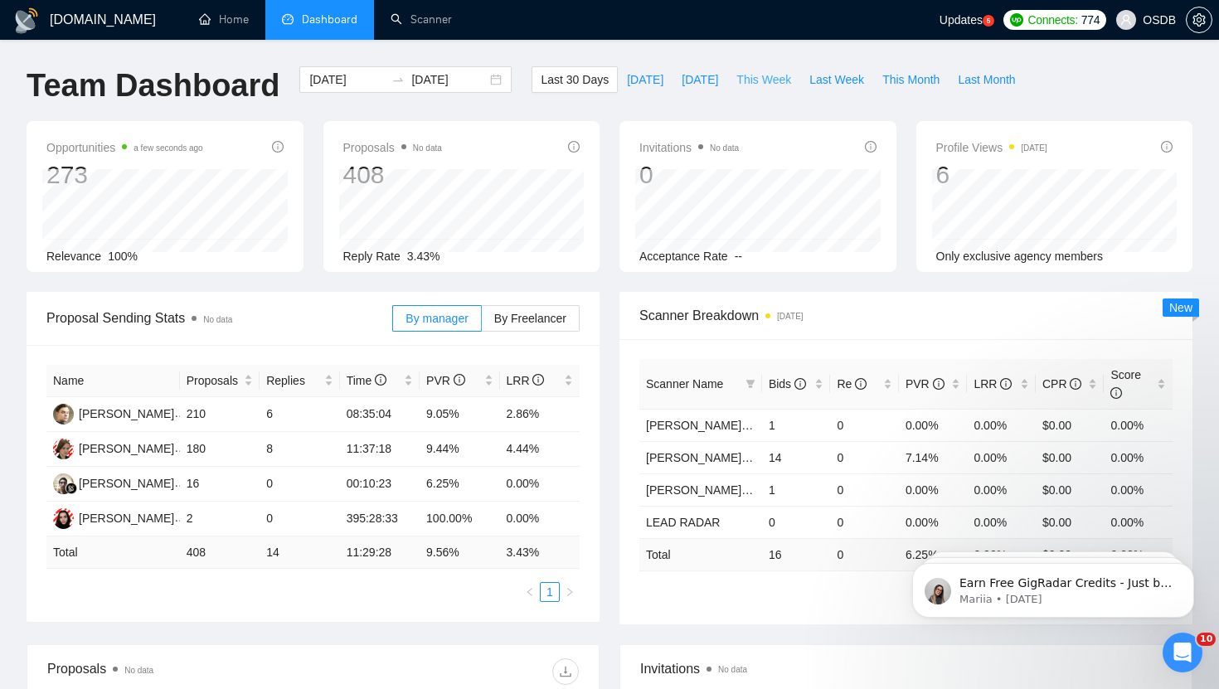
click at [766, 85] on span "This Week" at bounding box center [764, 80] width 55 height 18
type input "[DATE]"
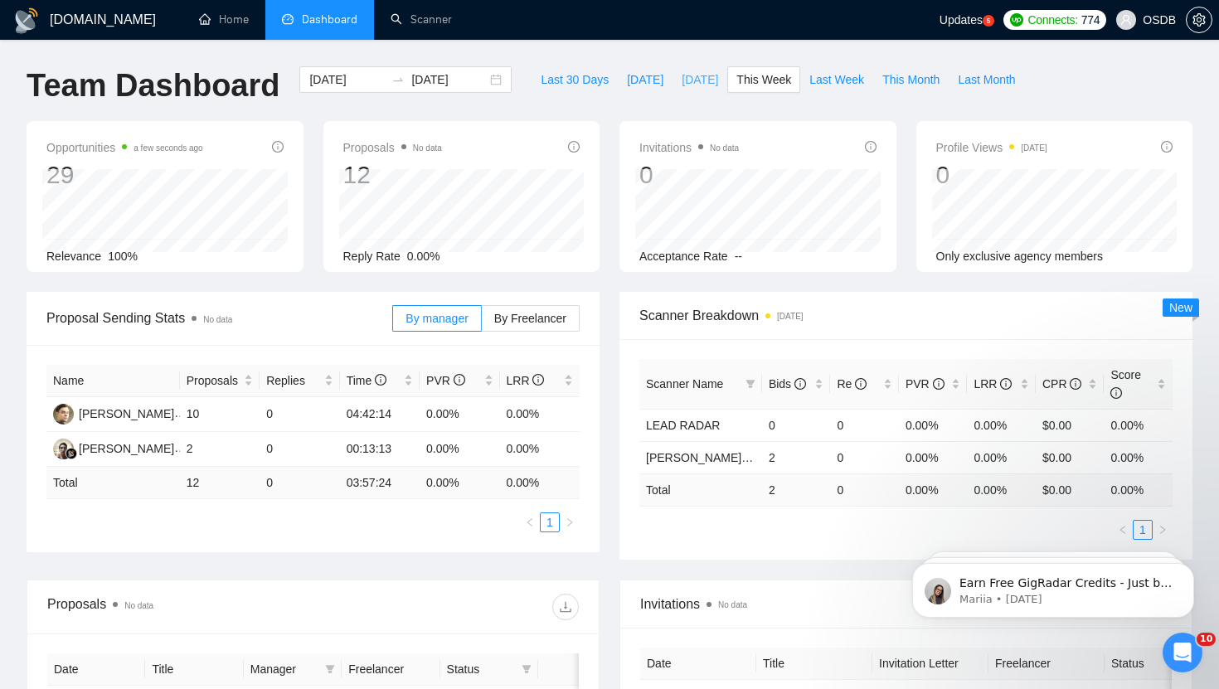
click at [683, 73] on span "[DATE]" at bounding box center [700, 80] width 36 height 18
type input "[DATE]"
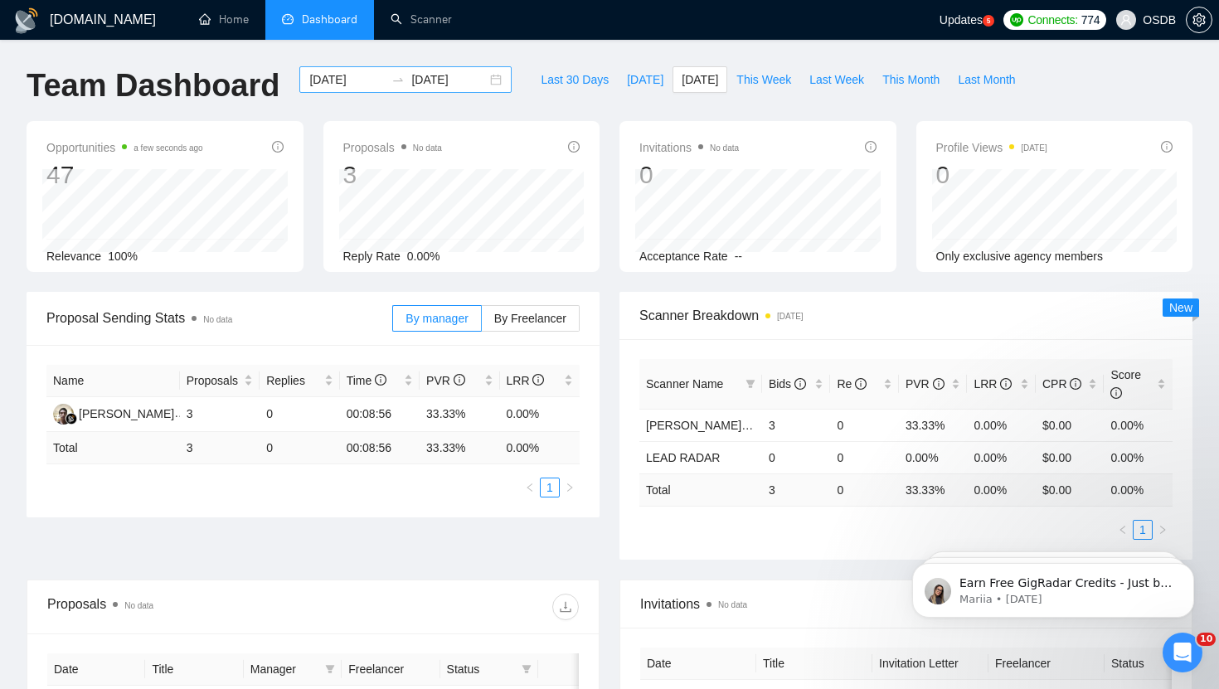
click at [487, 80] on div "[DATE] [DATE]" at bounding box center [405, 79] width 212 height 27
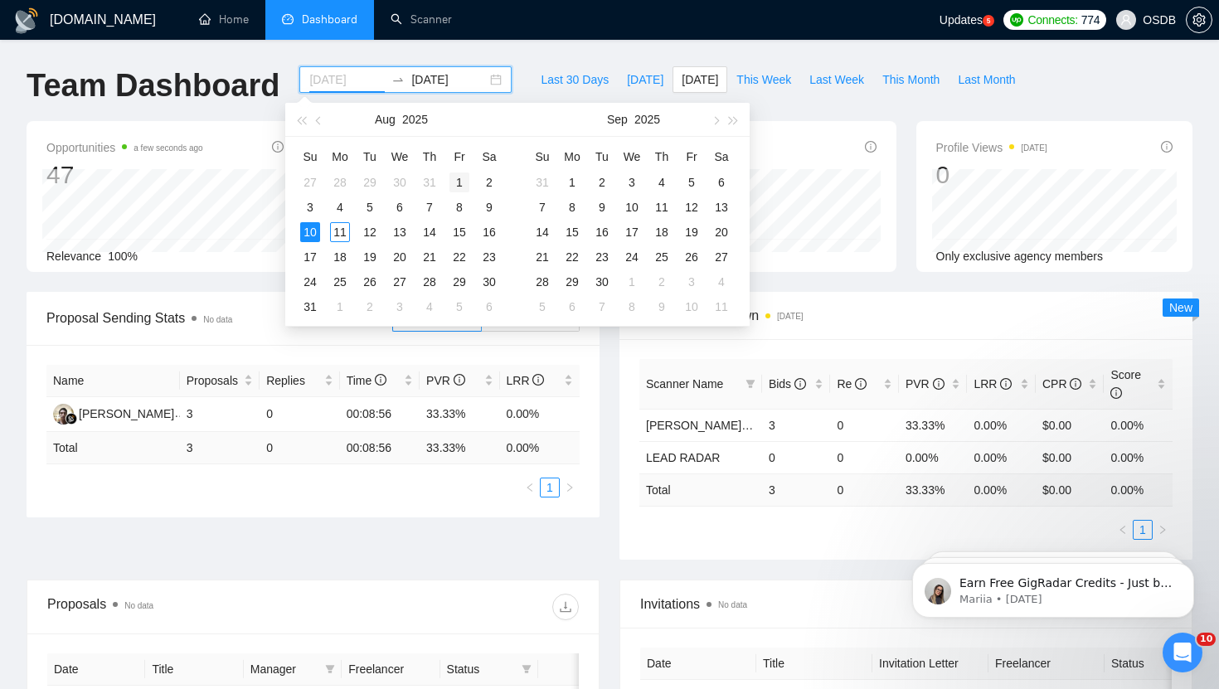
type input "[DATE]"
click at [462, 182] on div "1" at bounding box center [460, 183] width 20 height 20
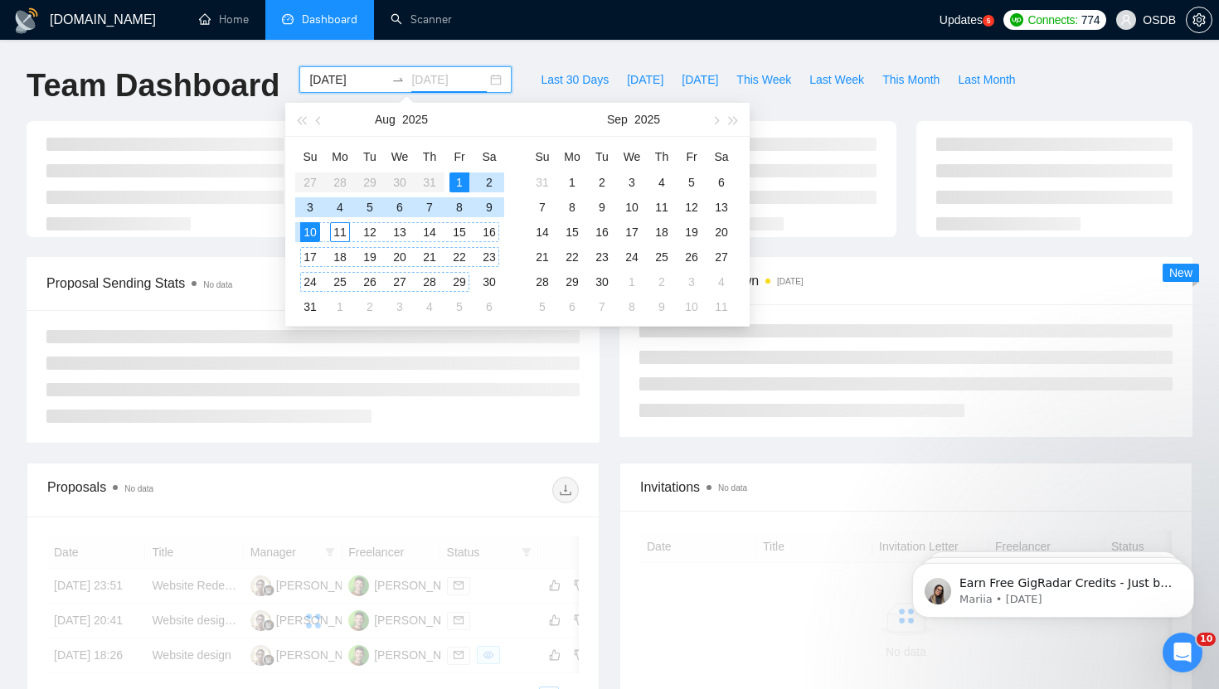
type input "[DATE]"
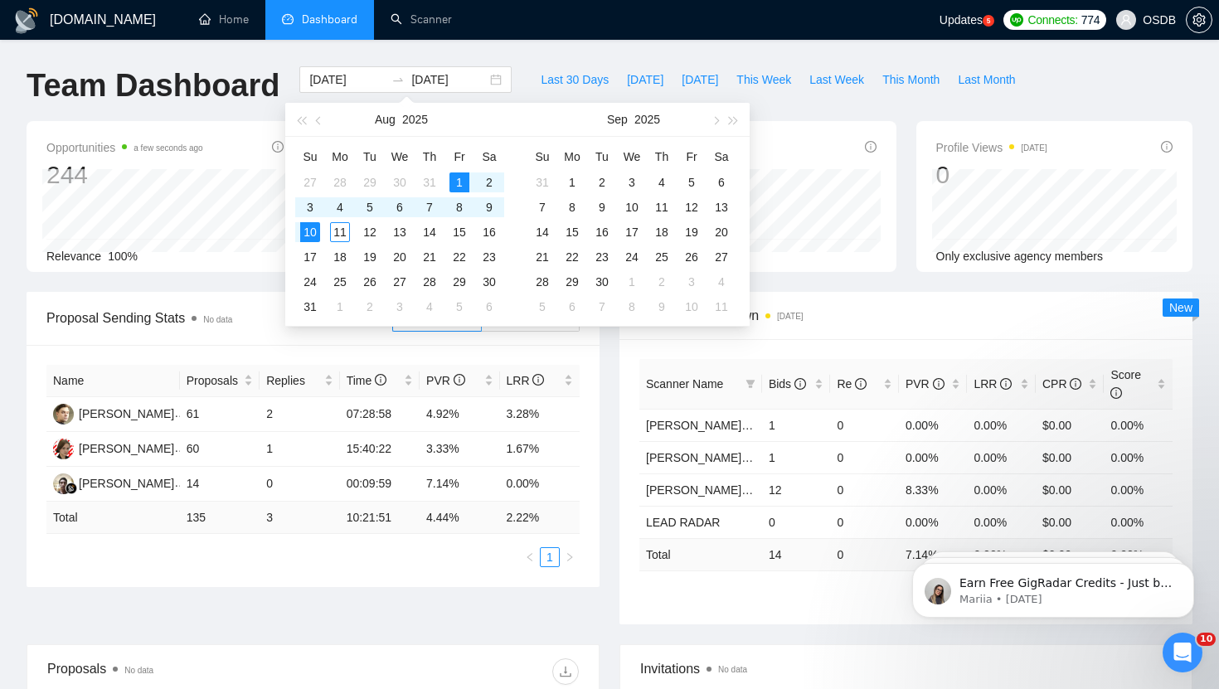
click at [594, 354] on div "Name Proposals Replies Time PVR LRR [PERSON_NAME] 61 2 07:28:58 4.92% 3.28% [PE…" at bounding box center [313, 466] width 573 height 242
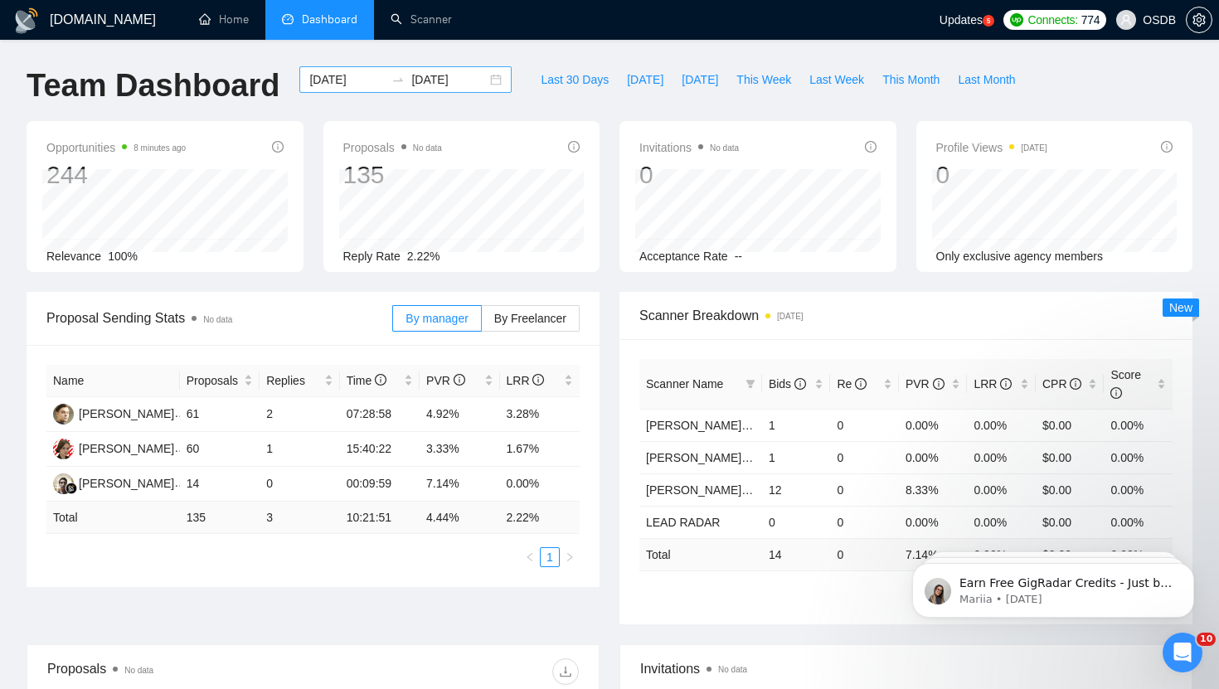
click at [481, 75] on div "[DATE] [DATE]" at bounding box center [405, 79] width 212 height 27
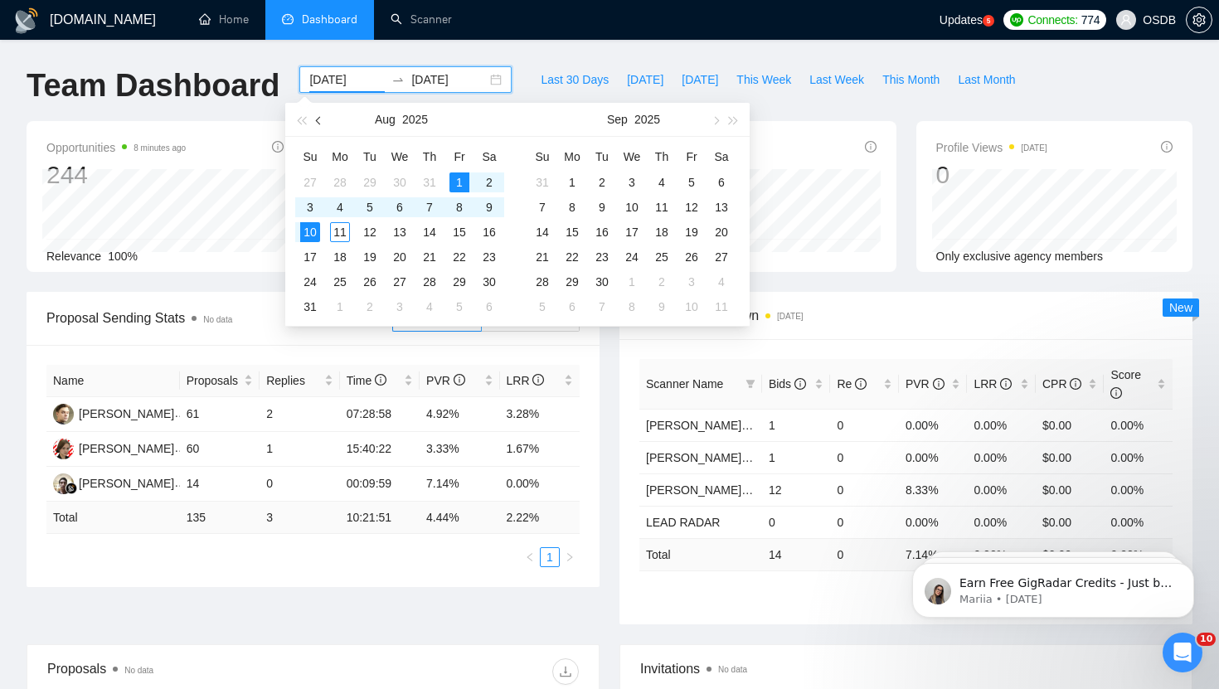
click at [319, 124] on span "button" at bounding box center [320, 120] width 8 height 8
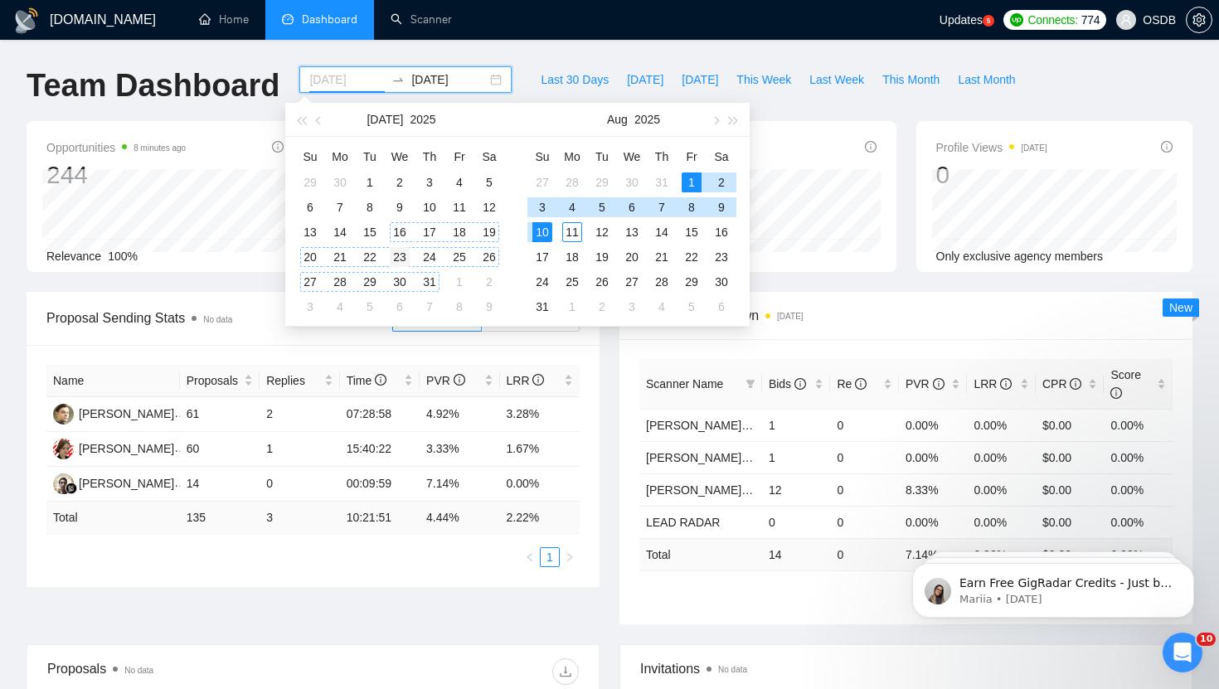
type input "[DATE]"
click at [396, 256] on div "23" at bounding box center [400, 257] width 20 height 20
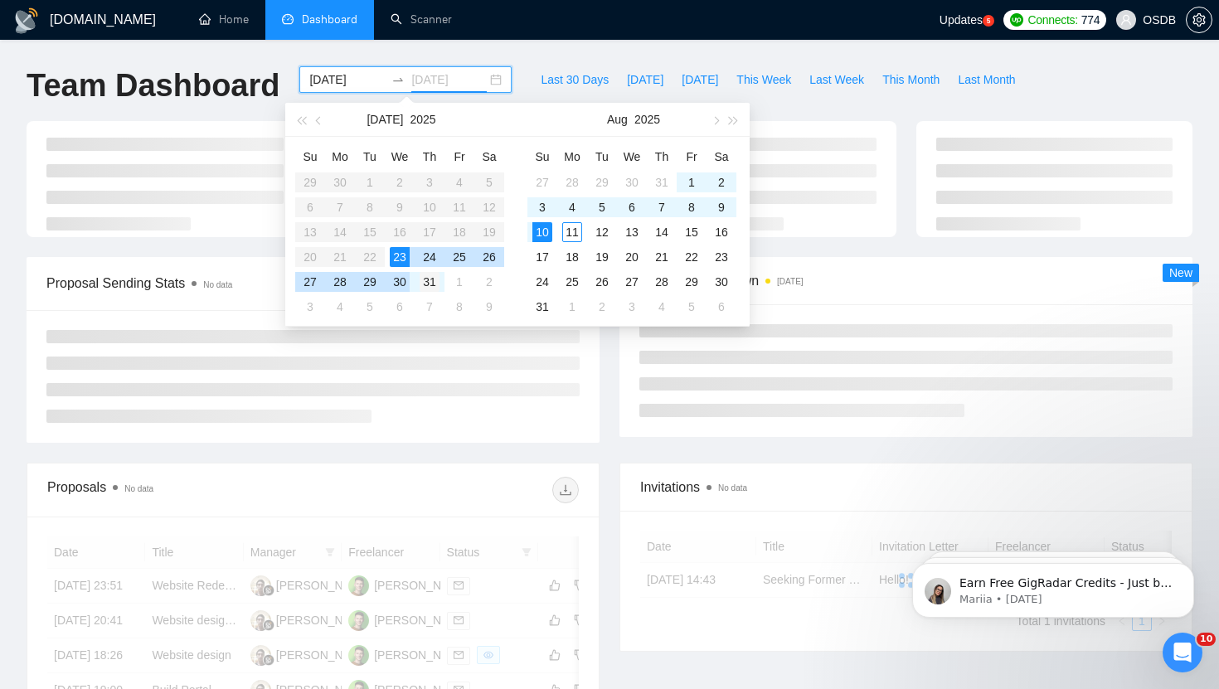
type input "[DATE]"
click at [430, 282] on div "31" at bounding box center [430, 282] width 20 height 20
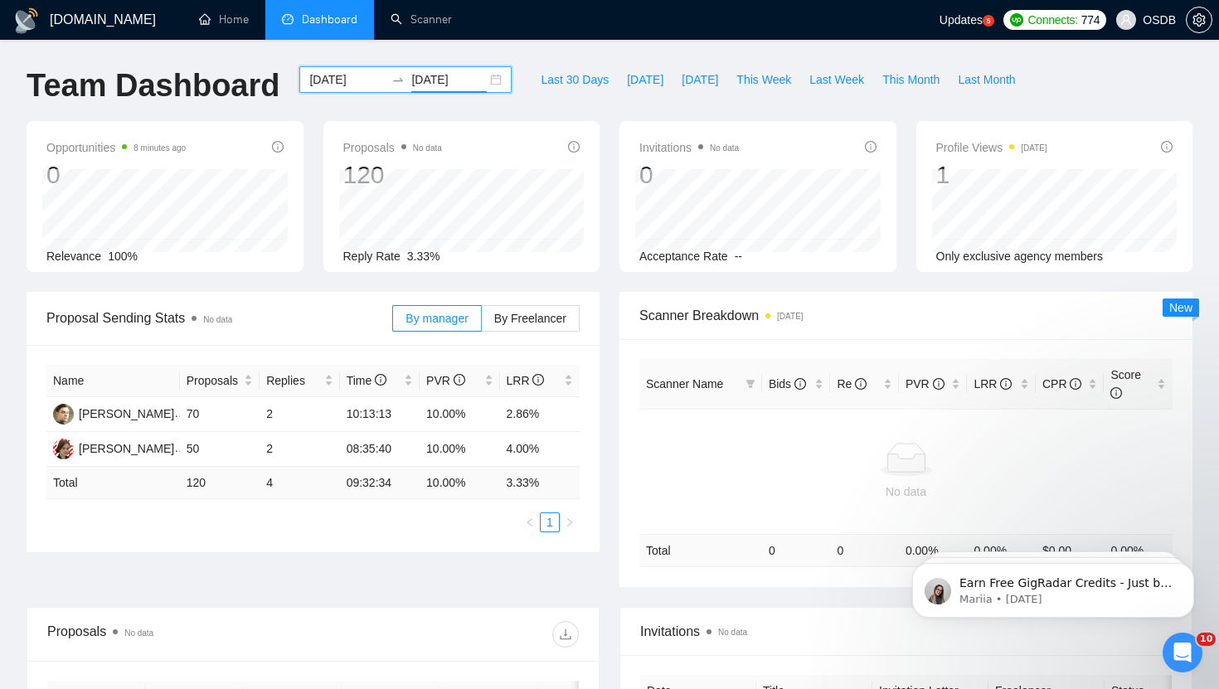
click at [487, 72] on div "[DATE] [DATE]" at bounding box center [405, 79] width 212 height 27
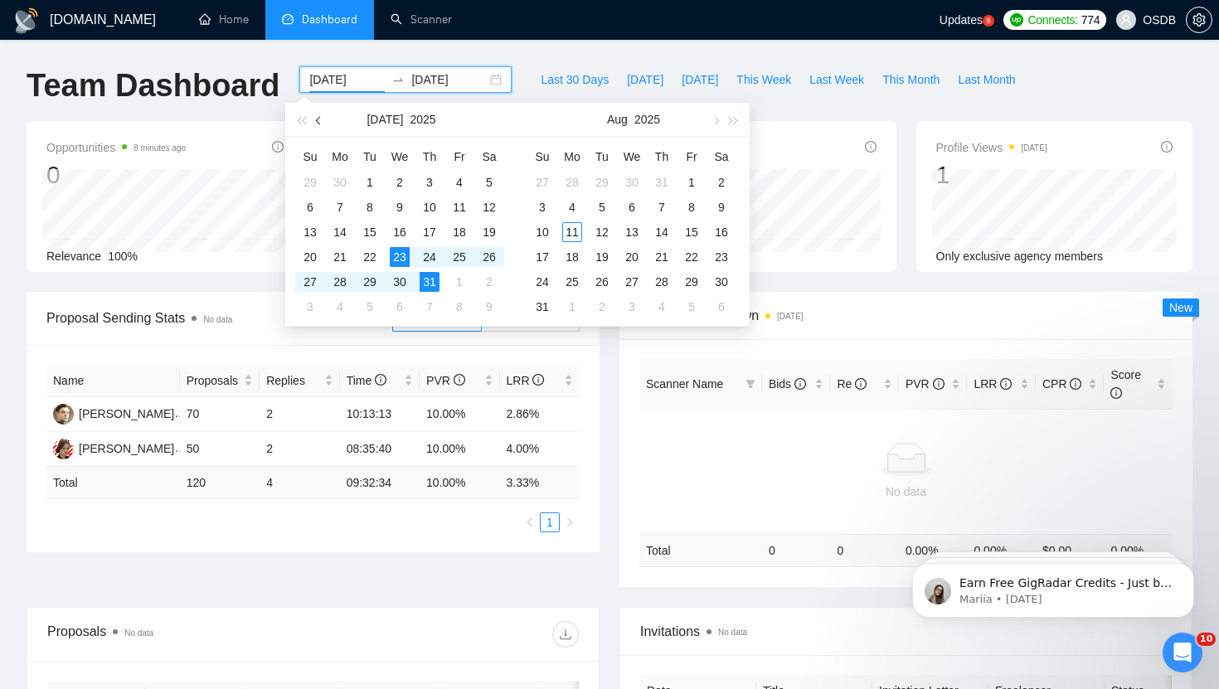
click at [322, 121] on span "button" at bounding box center [320, 120] width 8 height 8
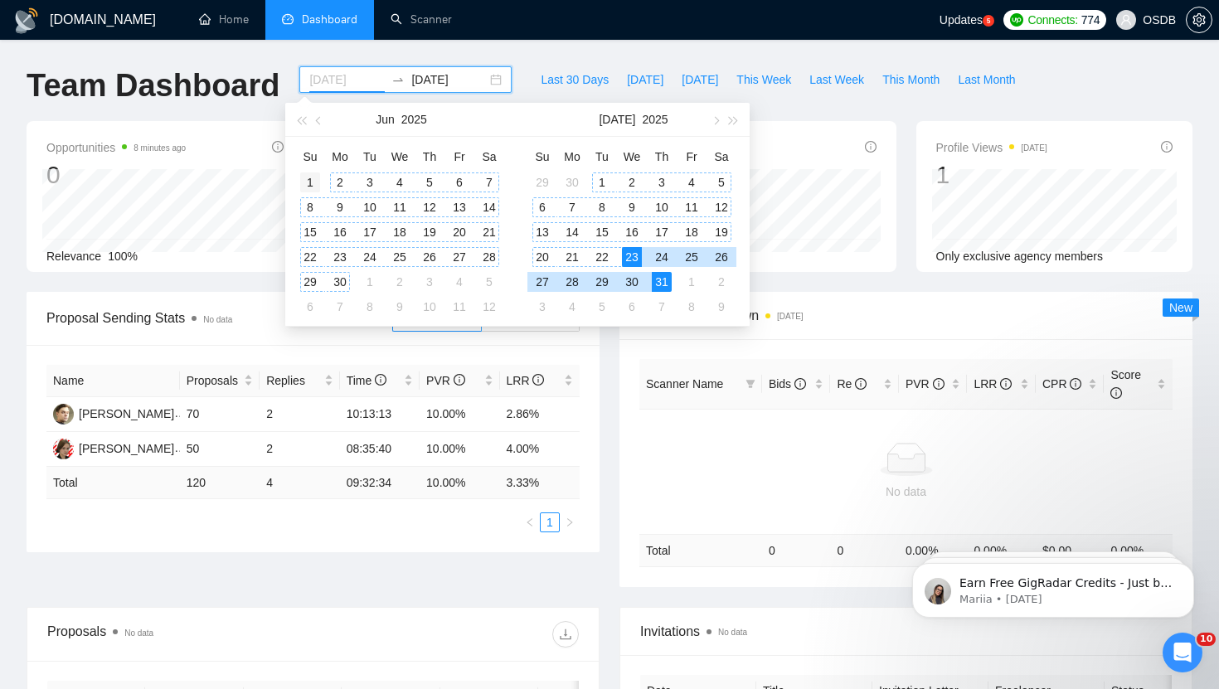
type input "[DATE]"
click at [310, 178] on div "1" at bounding box center [310, 183] width 20 height 20
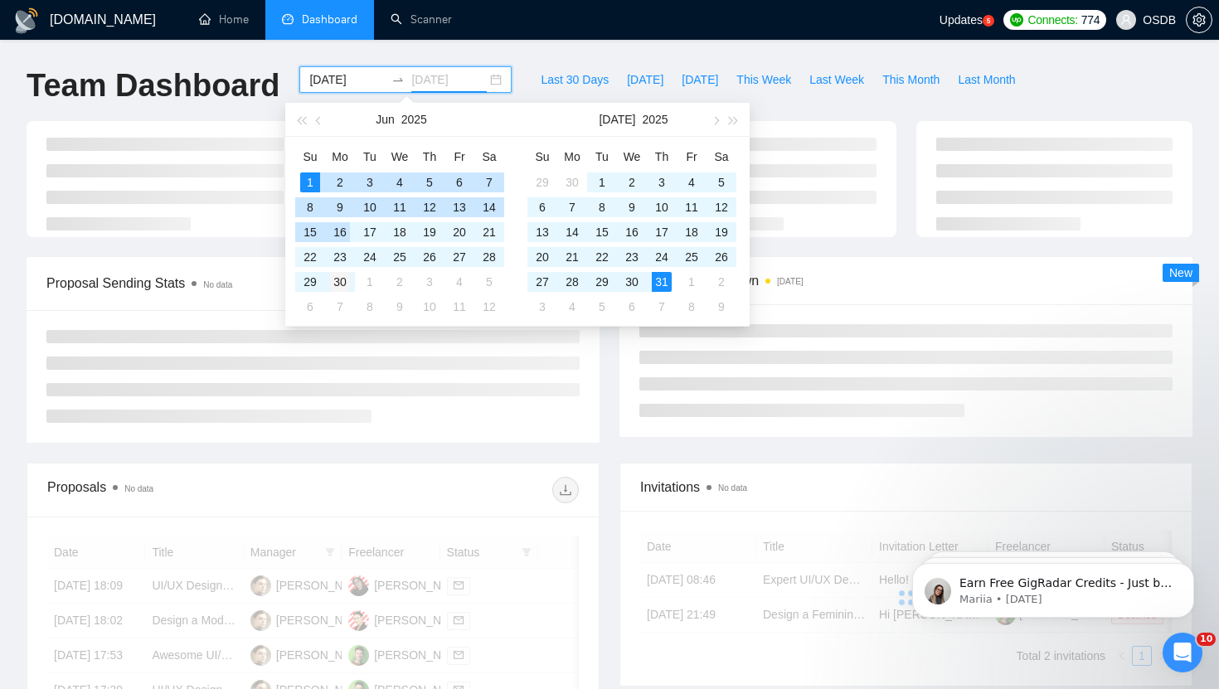
type input "[DATE]"
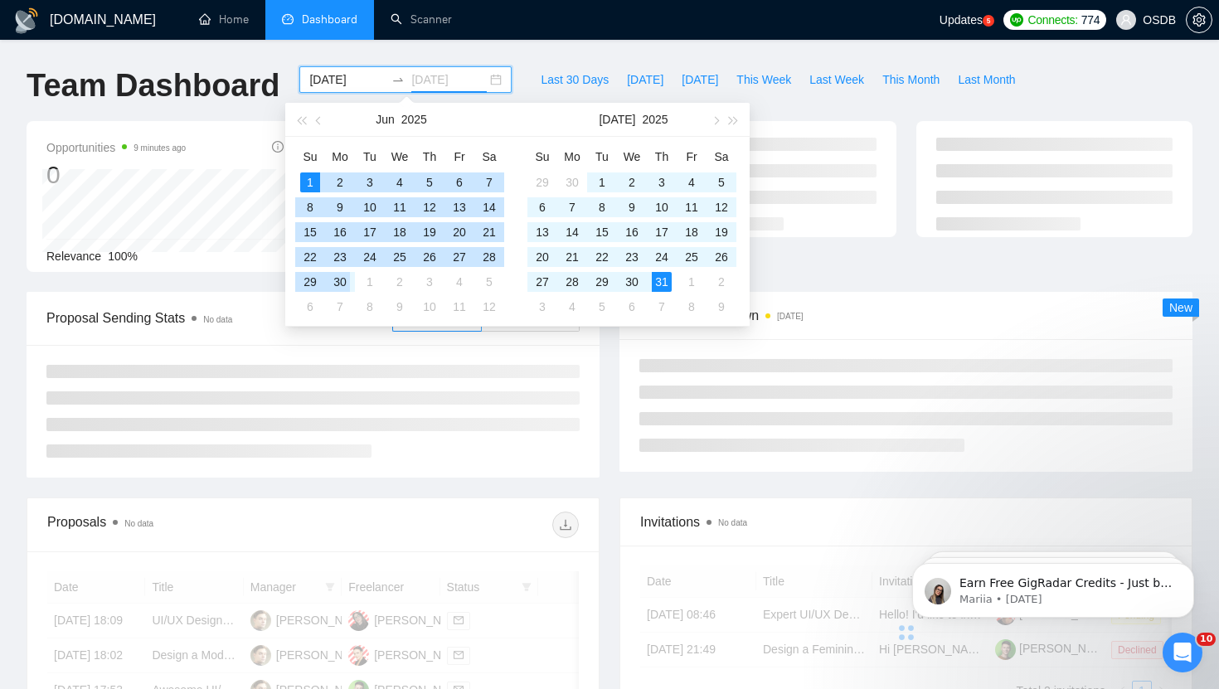
click at [339, 277] on div "30" at bounding box center [340, 282] width 20 height 20
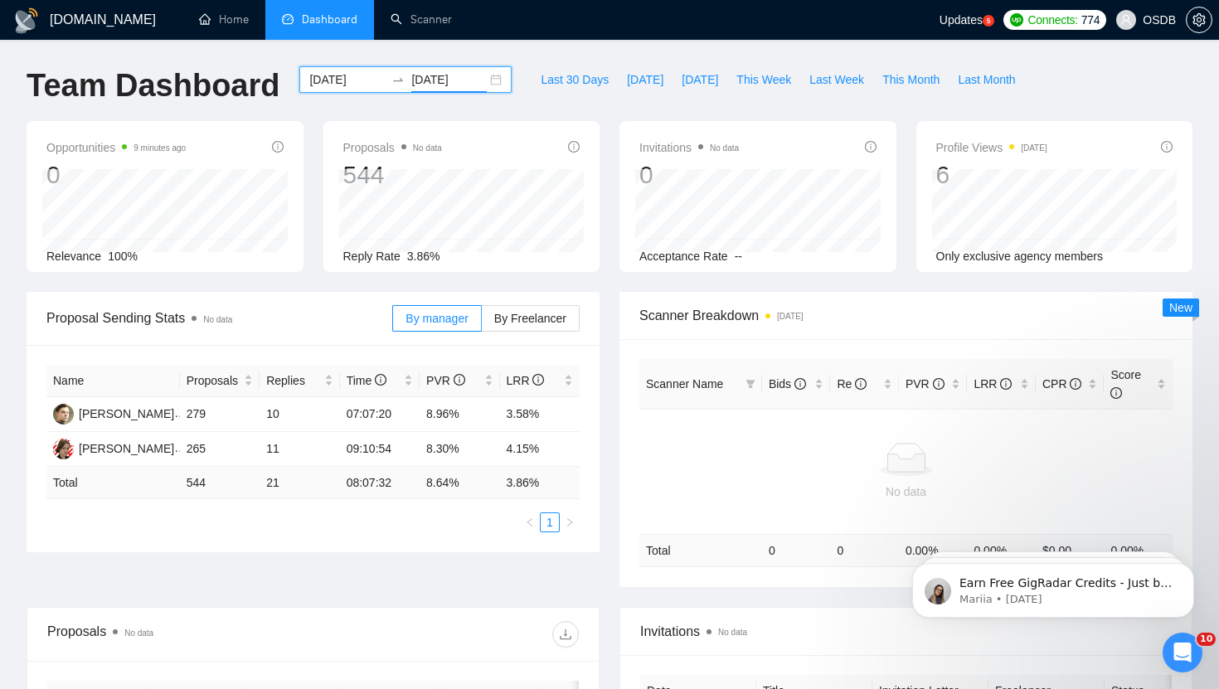
click at [488, 76] on div "[DATE] [DATE]" at bounding box center [405, 79] width 212 height 27
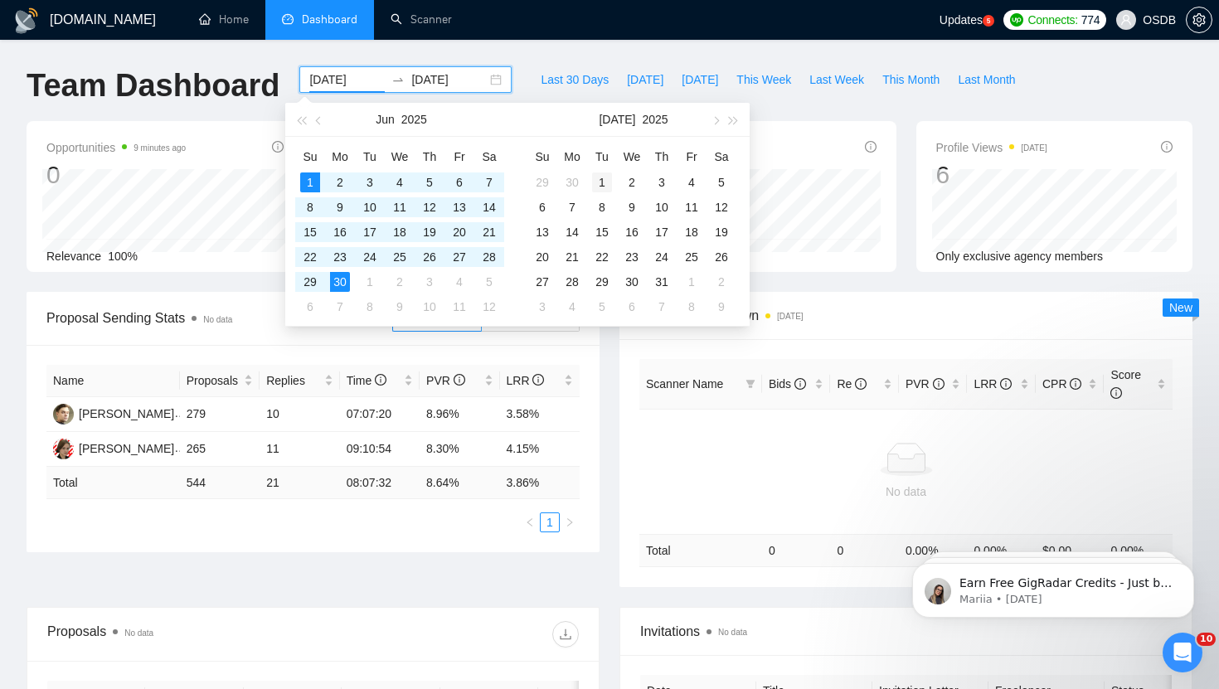
type input "[DATE]"
click at [601, 174] on div "1" at bounding box center [602, 183] width 20 height 20
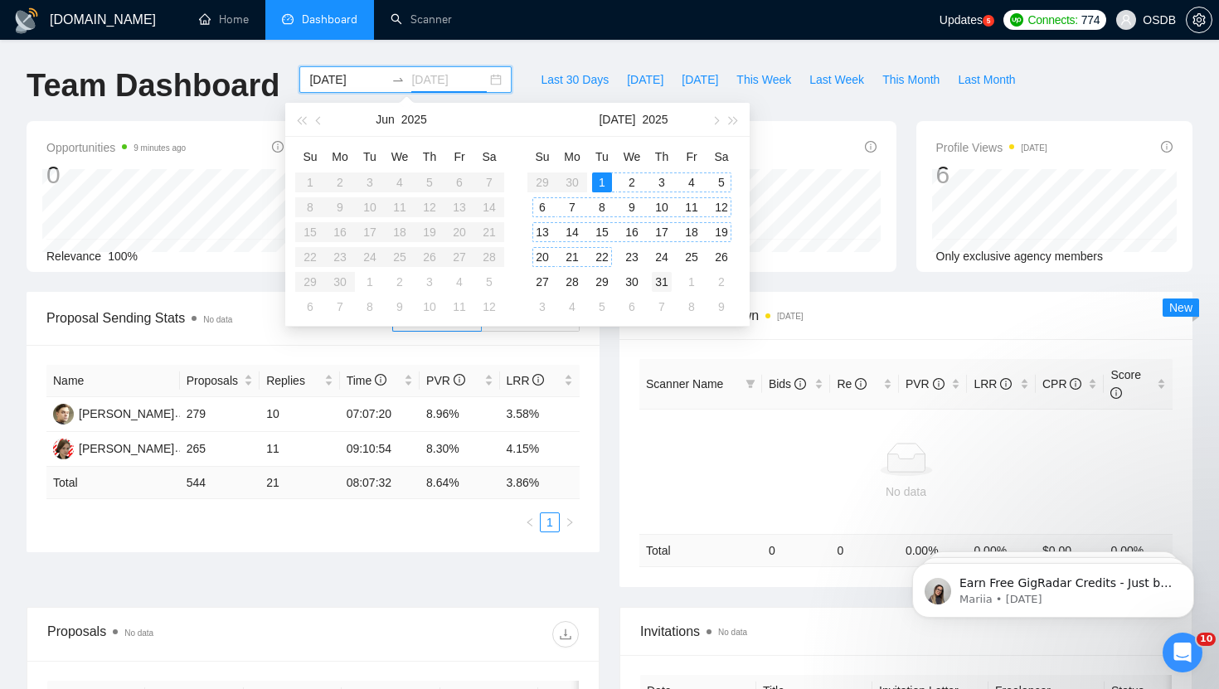
type input "[DATE]"
click at [662, 276] on div "31" at bounding box center [662, 282] width 20 height 20
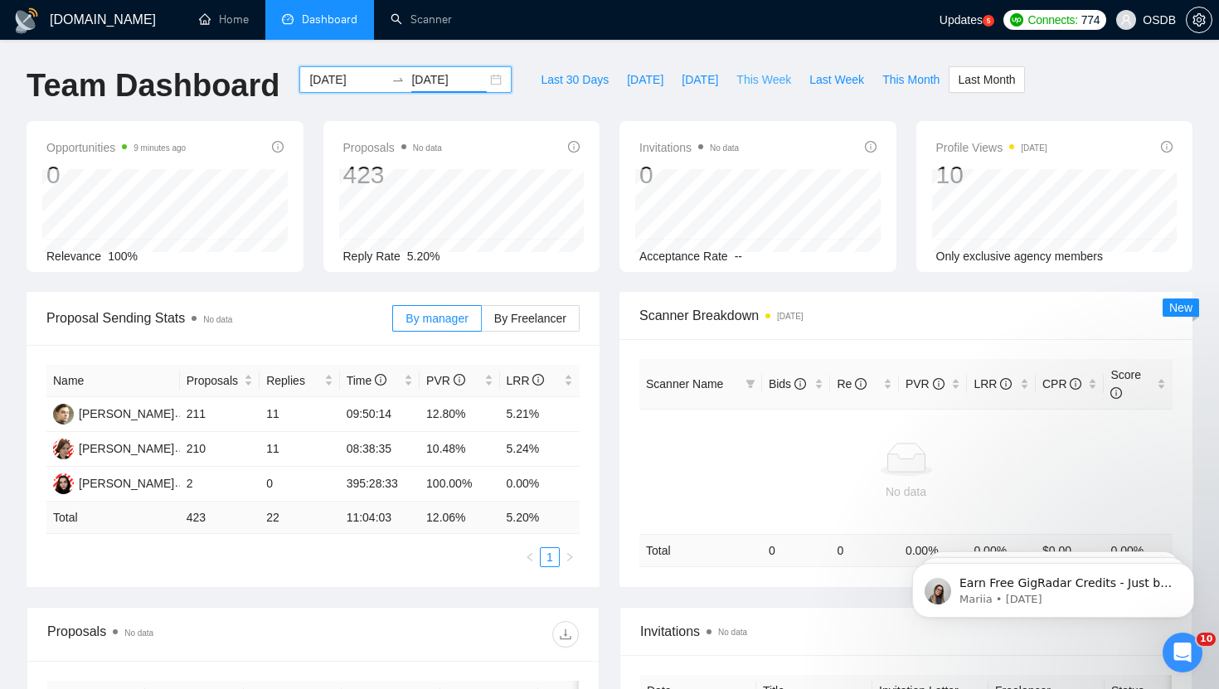
click at [763, 76] on span "This Week" at bounding box center [764, 80] width 55 height 18
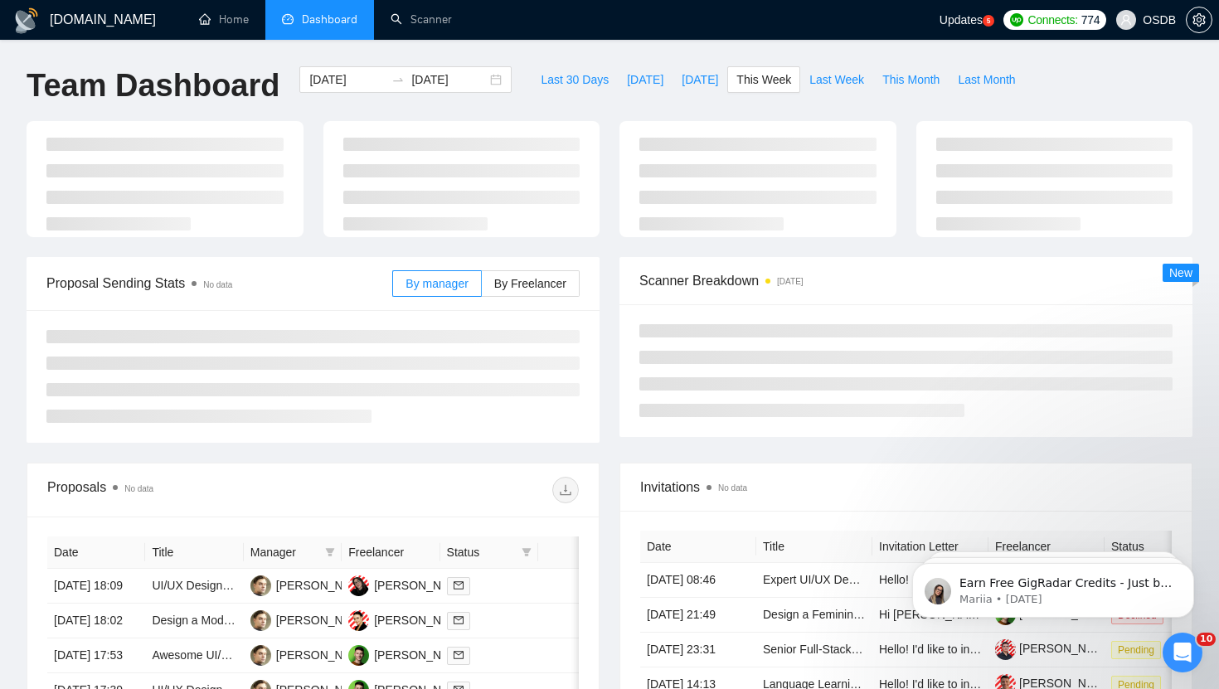
type input "[DATE]"
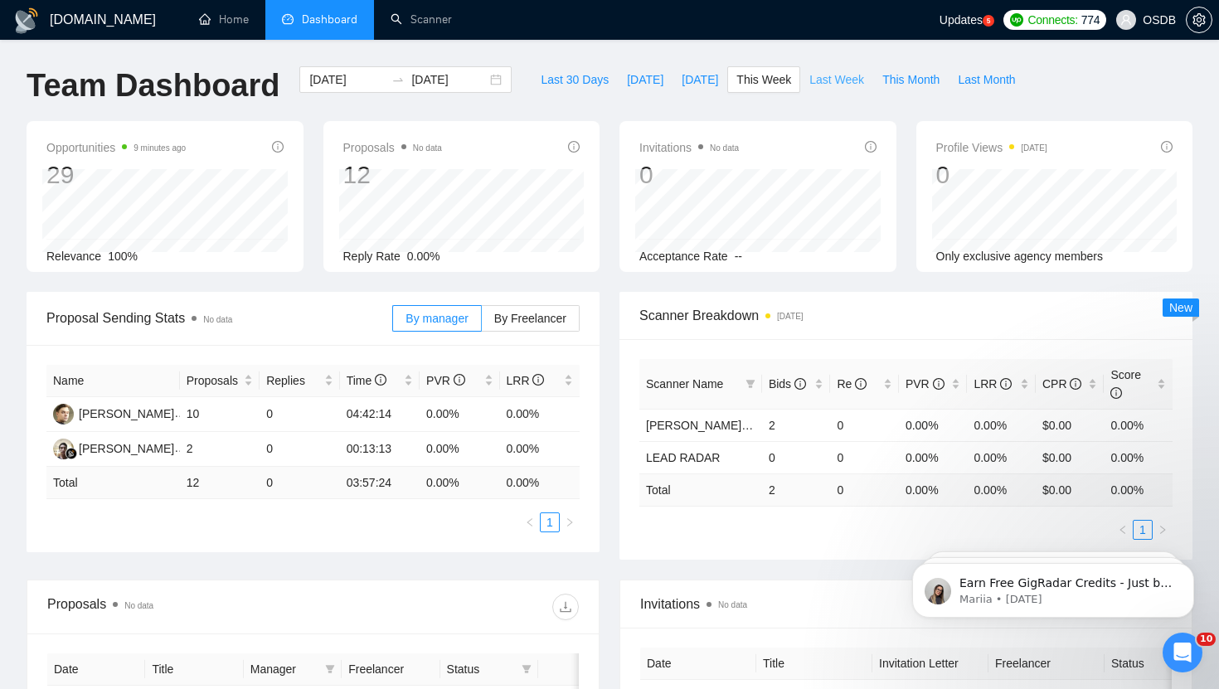
click at [847, 84] on span "Last Week" at bounding box center [837, 80] width 55 height 18
type input "[DATE]"
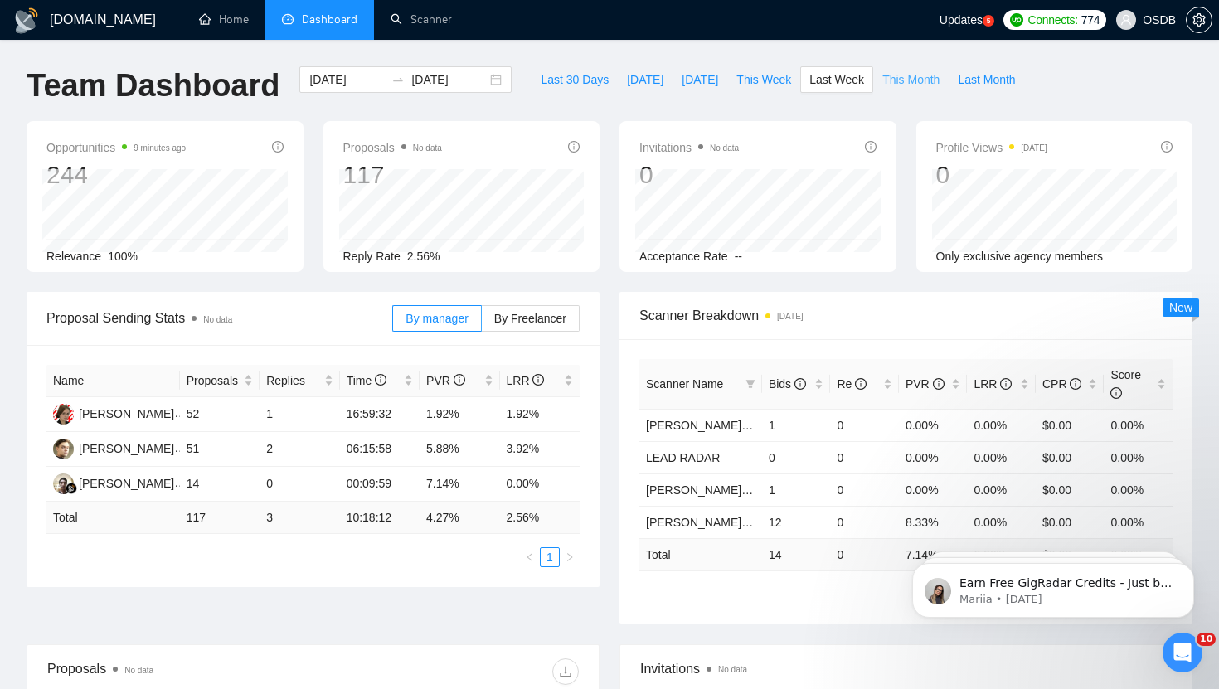
click at [925, 74] on span "This Month" at bounding box center [911, 80] width 57 height 18
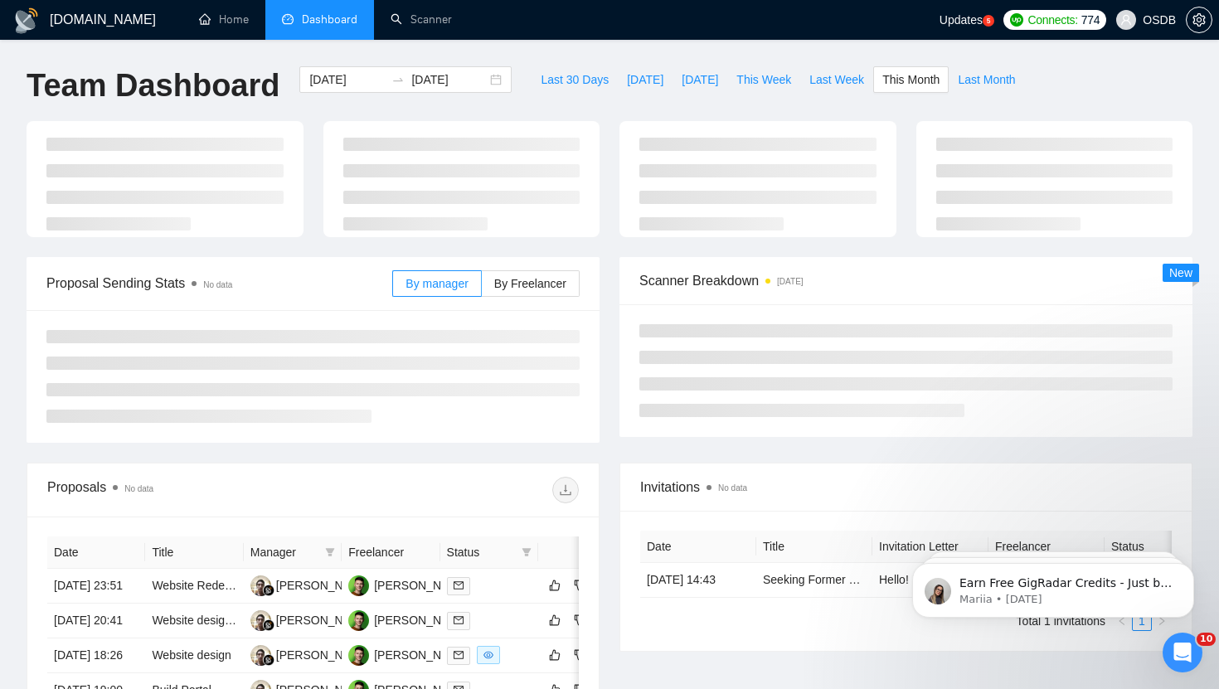
type input "[DATE]"
